Goal: Information Seeking & Learning: Learn about a topic

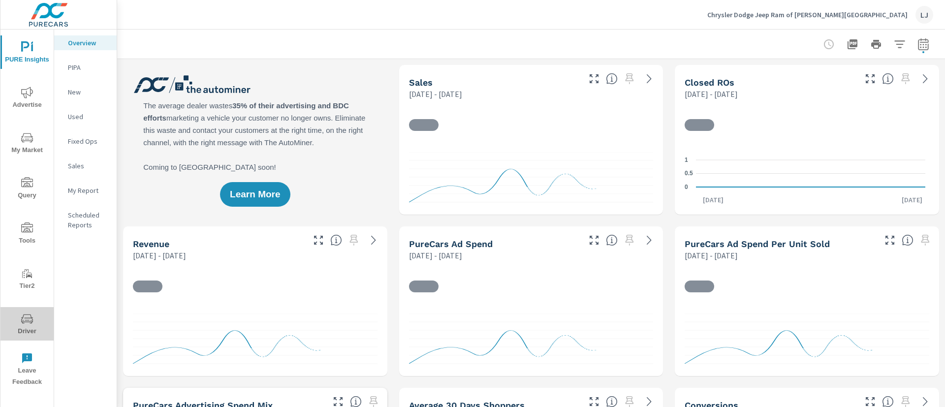
click at [26, 317] on icon "nav menu" at bounding box center [27, 319] width 12 height 12
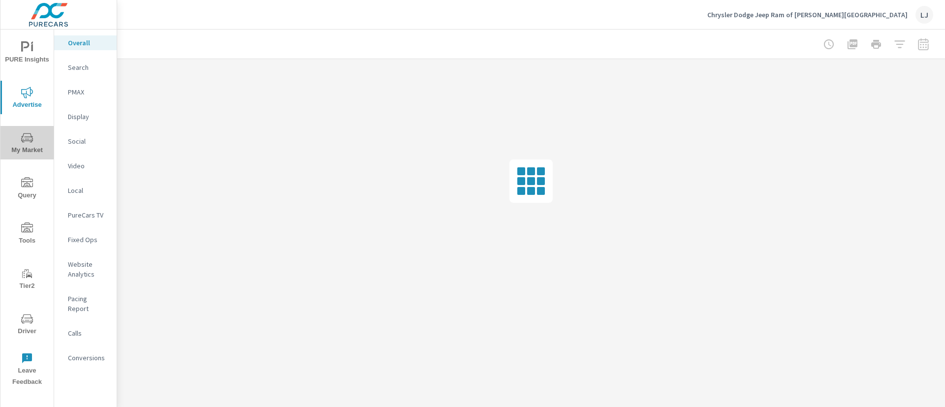
click at [30, 146] on span "My Market" at bounding box center [26, 144] width 47 height 24
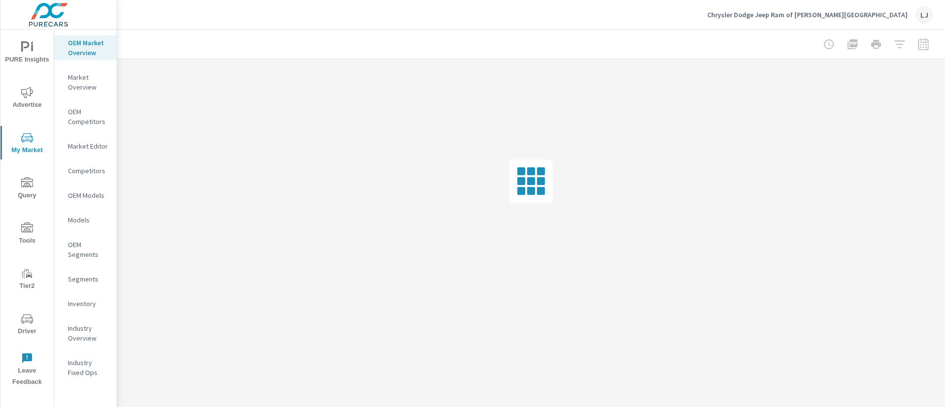
click at [86, 308] on p "Inventory" at bounding box center [88, 304] width 41 height 10
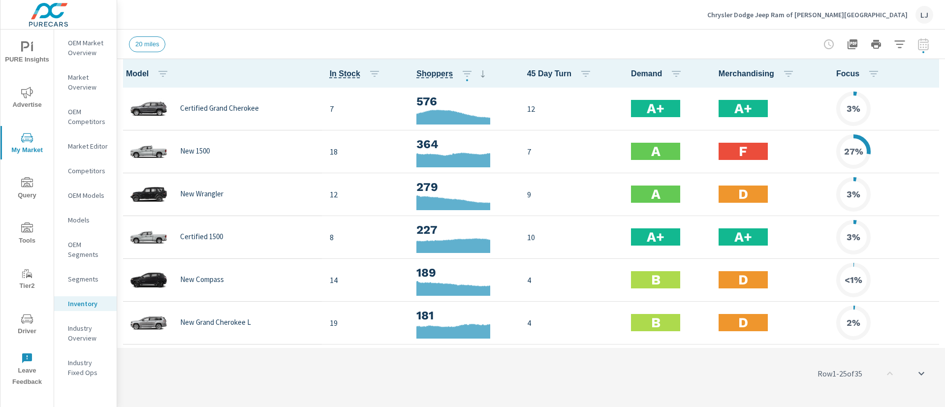
scroll to position [0, 0]
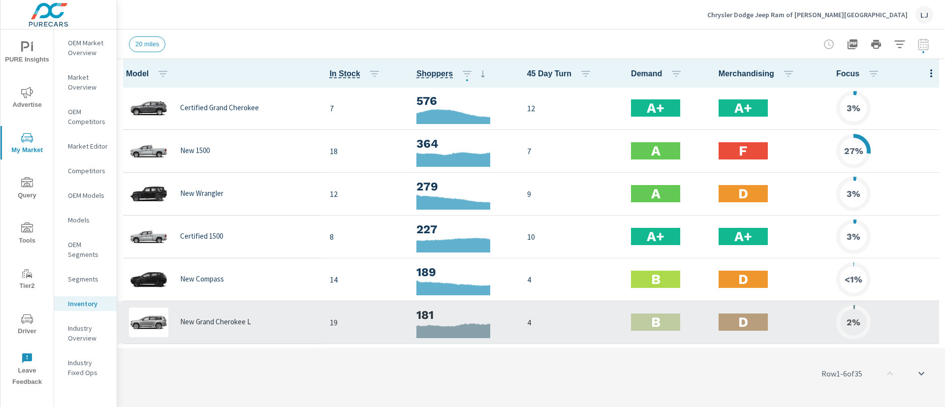
click at [741, 323] on h2 "D" at bounding box center [743, 322] width 10 height 17
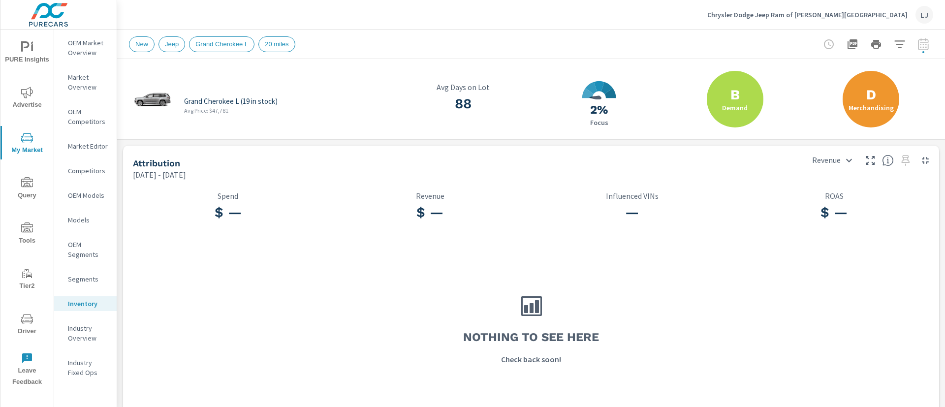
click at [878, 100] on div "D Merchandising" at bounding box center [871, 99] width 57 height 57
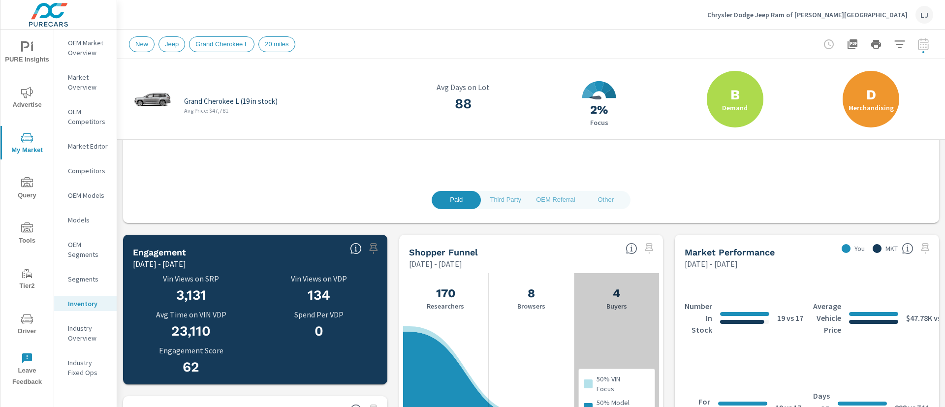
scroll to position [233, 0]
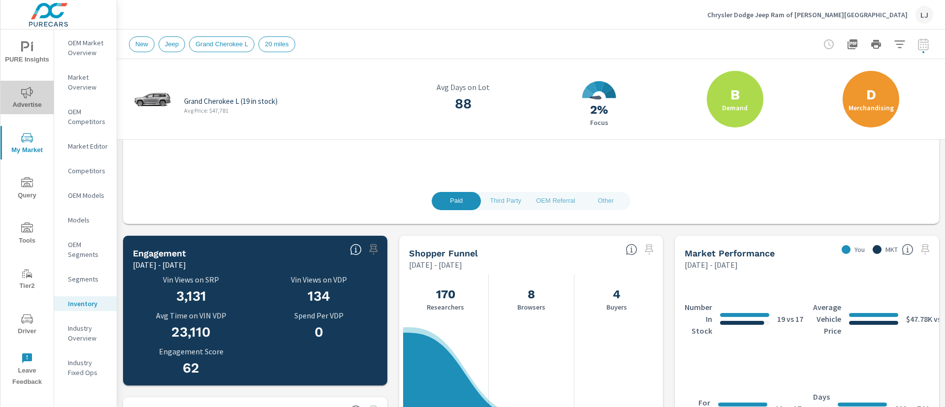
click at [32, 99] on span "Advertise" at bounding box center [26, 99] width 47 height 24
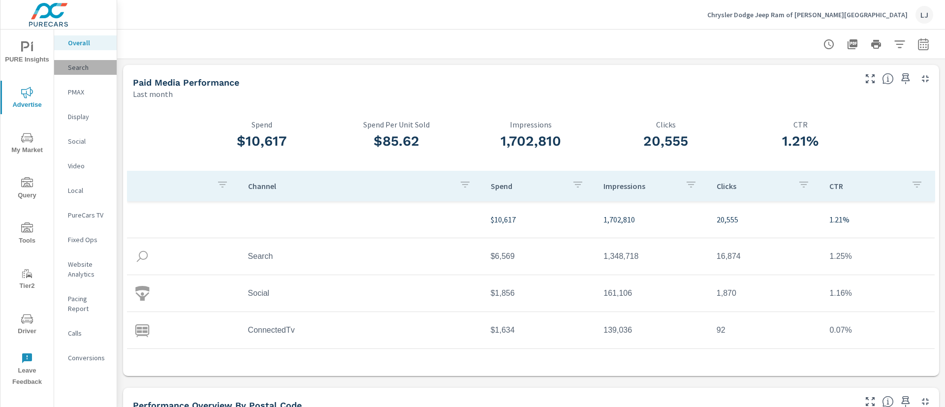
click at [91, 72] on p "Search" at bounding box center [88, 68] width 41 height 10
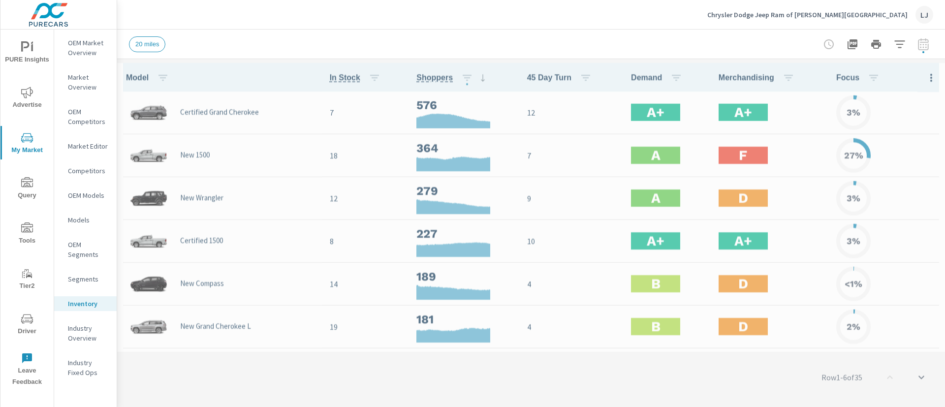
scroll to position [0, 0]
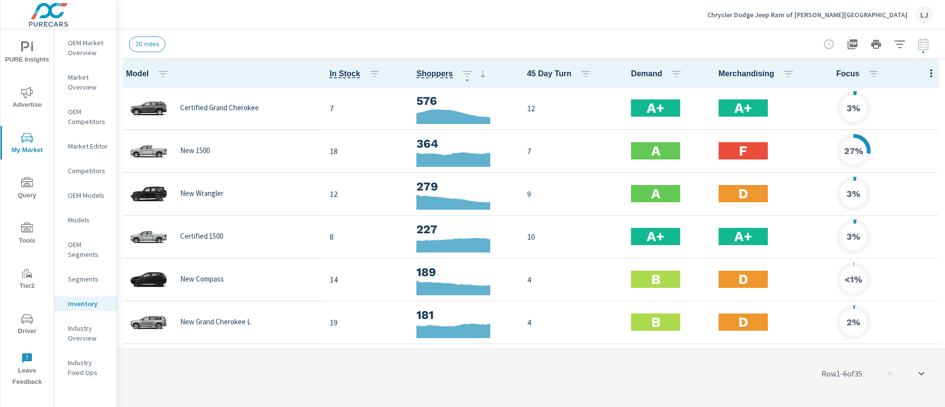
click at [26, 103] on span "Advertise" at bounding box center [26, 99] width 47 height 24
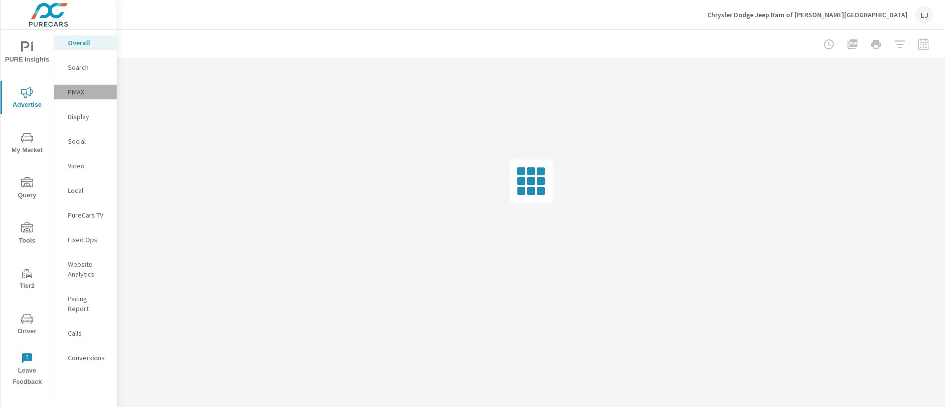
click at [93, 97] on div "PMAX" at bounding box center [85, 92] width 63 height 15
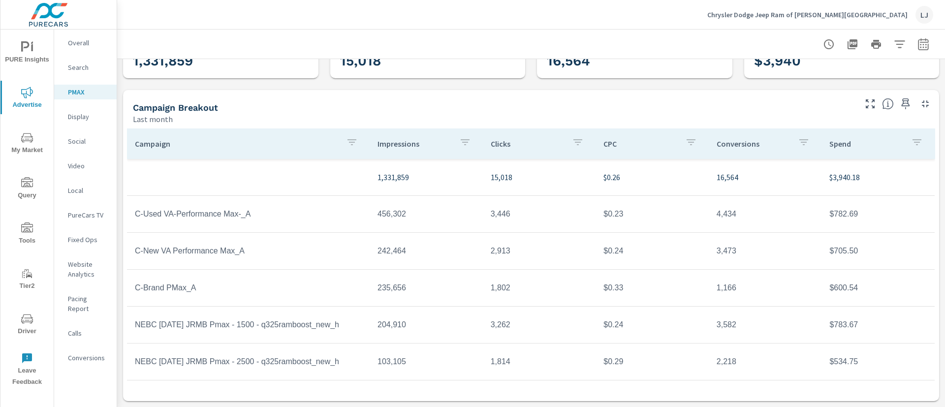
scroll to position [1, 0]
click at [29, 283] on span "Tier2" at bounding box center [26, 280] width 47 height 24
